Goal: Transaction & Acquisition: Download file/media

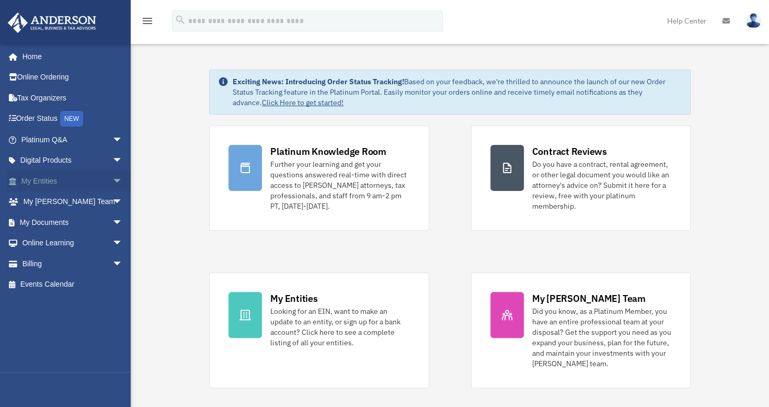
click at [112, 175] on span "arrow_drop_down" at bounding box center [122, 180] width 21 height 21
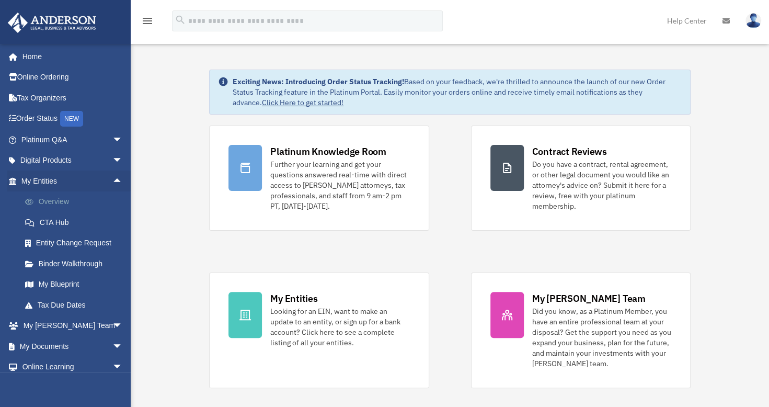
click at [96, 198] on link "Overview" at bounding box center [77, 201] width 124 height 21
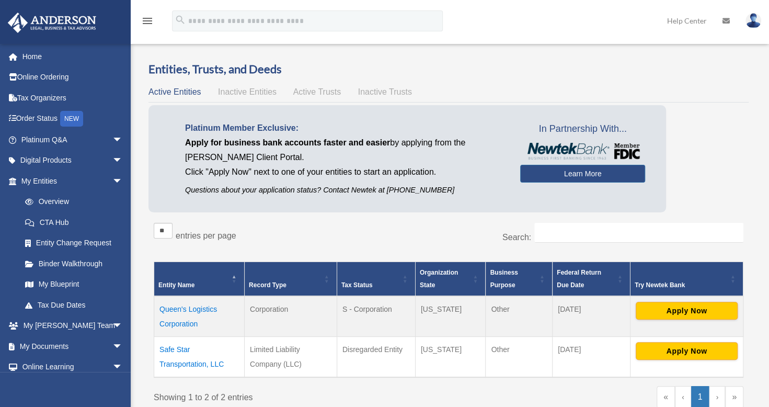
click at [194, 305] on td "Queen's Logistics Corporation" at bounding box center [199, 316] width 90 height 41
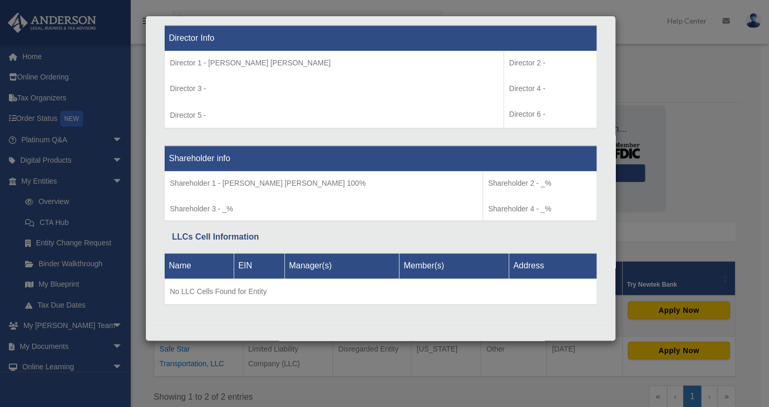
scroll to position [1, 0]
click at [657, 165] on div "Details × Articles Sent Organizational Date" at bounding box center [384, 203] width 769 height 407
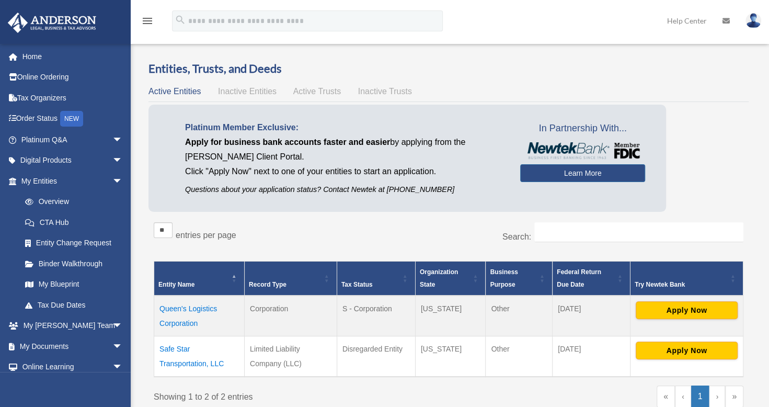
click at [242, 93] on span "Inactive Entities" at bounding box center [247, 91] width 59 height 9
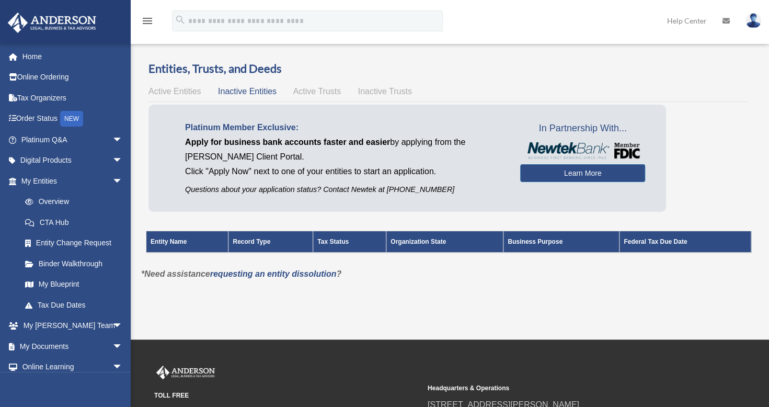
click at [327, 94] on span "Active Trusts" at bounding box center [317, 91] width 48 height 9
click at [392, 96] on div "Active Entities Inactive Entities Active Trusts Inactive Trusts" at bounding box center [448, 91] width 600 height 15
click at [397, 91] on span "Inactive Trusts" at bounding box center [385, 91] width 54 height 9
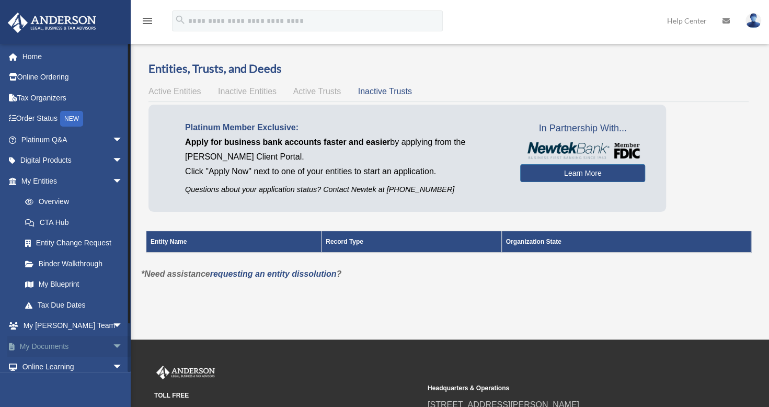
click at [83, 345] on link "My Documents arrow_drop_down" at bounding box center [72, 346] width 131 height 21
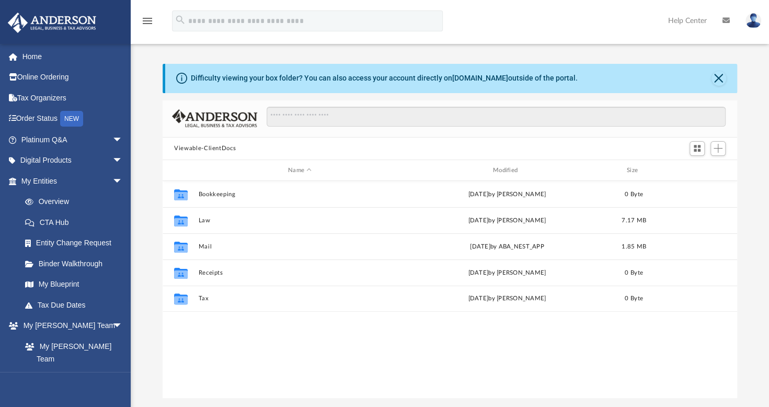
scroll to position [230, 566]
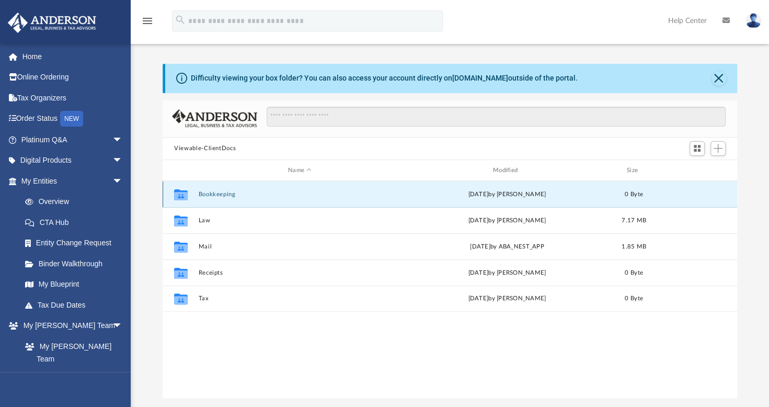
click at [225, 193] on button "Bookkeeping" at bounding box center [300, 194] width 203 height 7
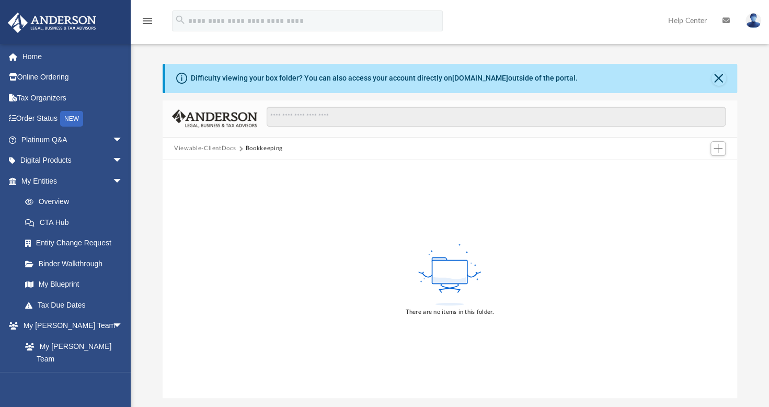
click at [199, 148] on button "Viewable-ClientDocs" at bounding box center [205, 148] width 62 height 9
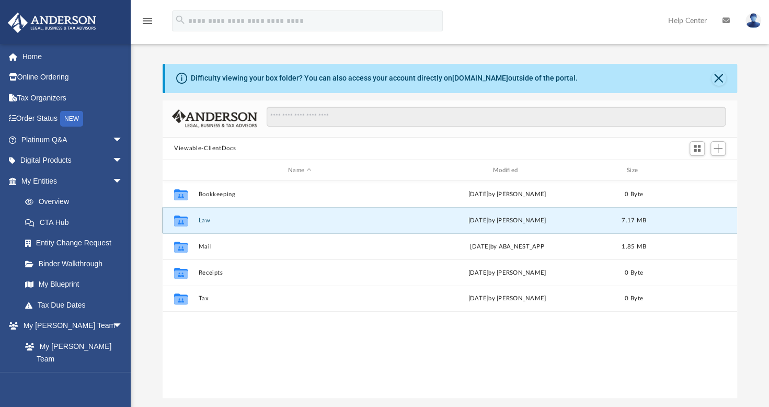
click at [207, 220] on button "Law" at bounding box center [300, 220] width 203 height 7
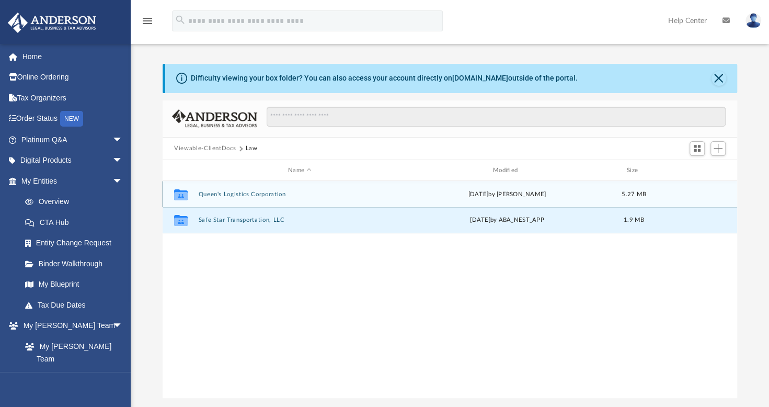
drag, startPoint x: 207, startPoint y: 220, endPoint x: 232, endPoint y: 198, distance: 33.3
click at [232, 198] on div "Collaborated Folder Queen's Logistics Corporation [DATE] by [PERSON_NAME] 5.27 …" at bounding box center [450, 207] width 575 height 52
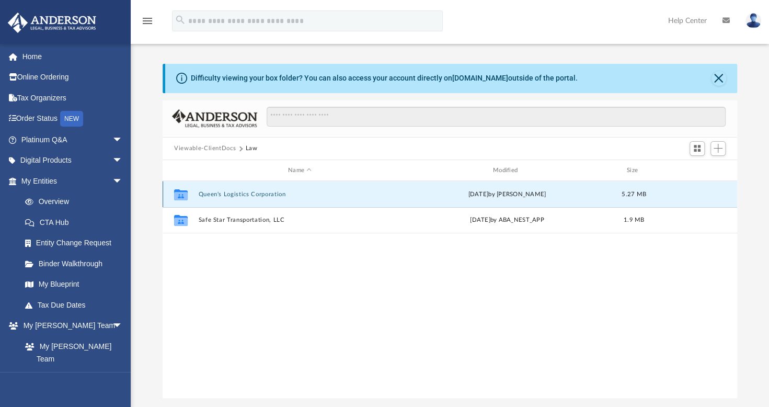
click at [232, 196] on button "Queen's Logistics Corporation" at bounding box center [300, 194] width 203 height 7
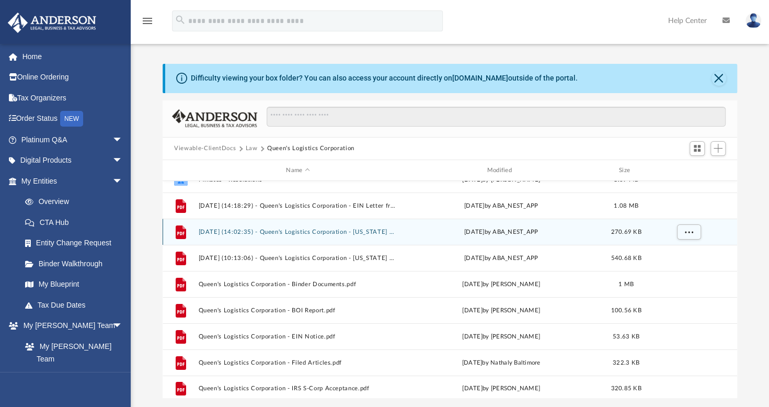
scroll to position [44, 0]
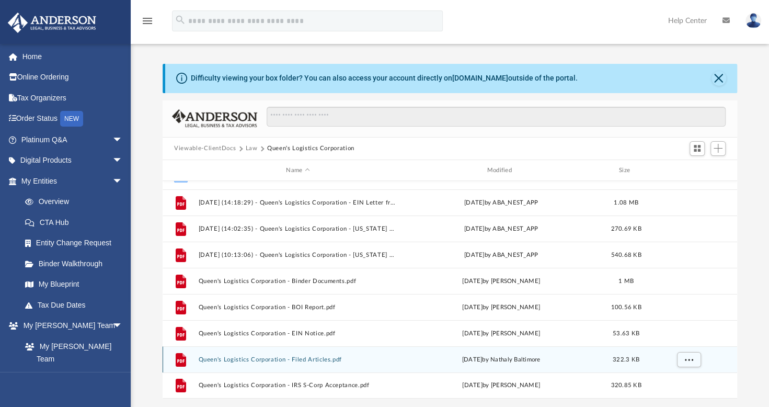
click at [318, 365] on div "File Queen's Logistics Corporation - Filed Articles.pdf [DATE] by Nathaly Balti…" at bounding box center [450, 359] width 575 height 26
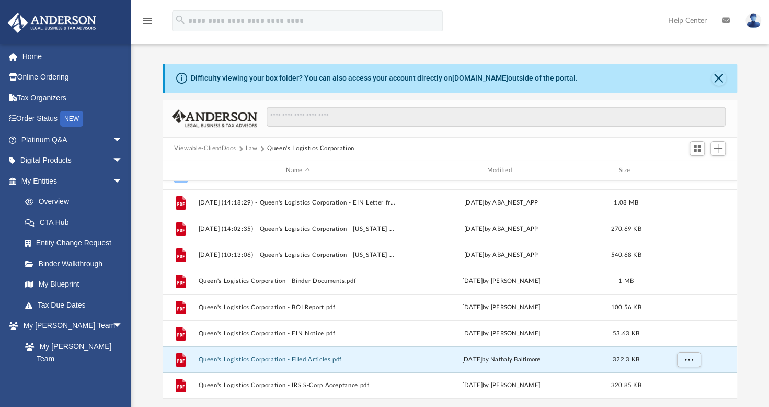
click at [309, 359] on button "Queen's Logistics Corporation - Filed Articles.pdf" at bounding box center [298, 359] width 199 height 7
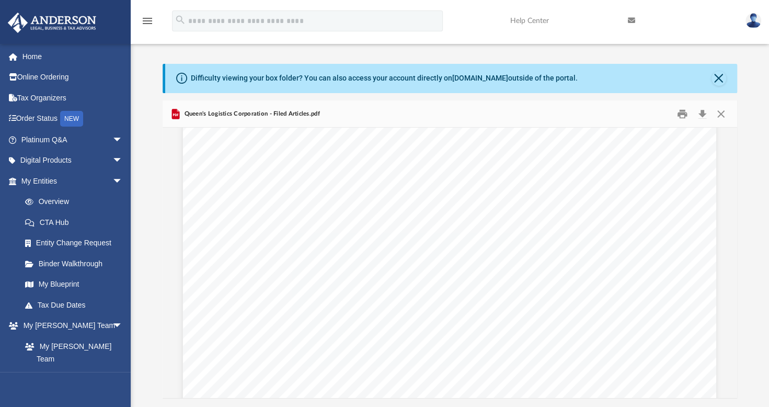
scroll to position [1586, 0]
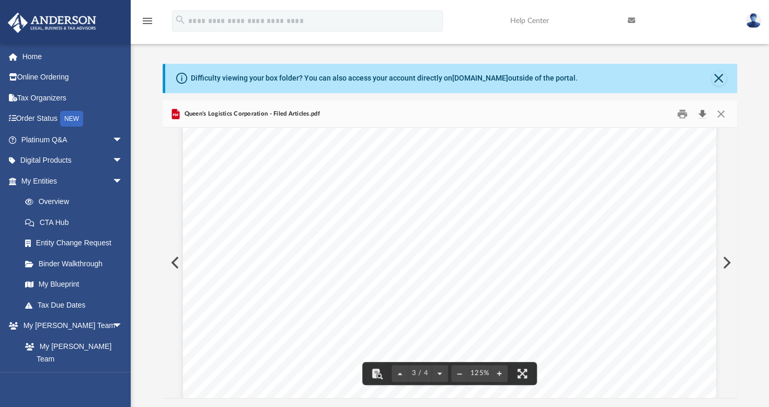
click at [702, 114] on button "Download" at bounding box center [702, 114] width 19 height 16
